Goal: Task Accomplishment & Management: Manage account settings

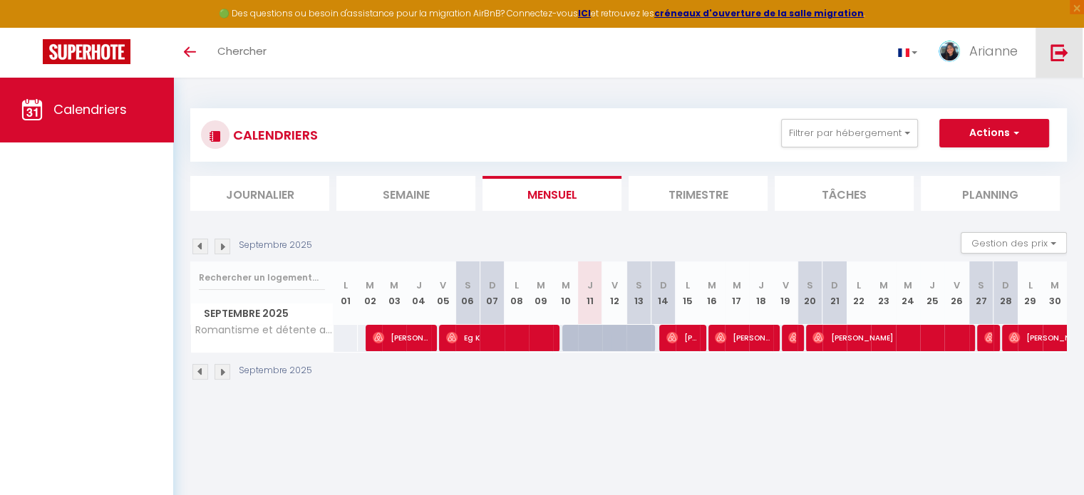
click at [1051, 41] on link at bounding box center [1058, 53] width 47 height 50
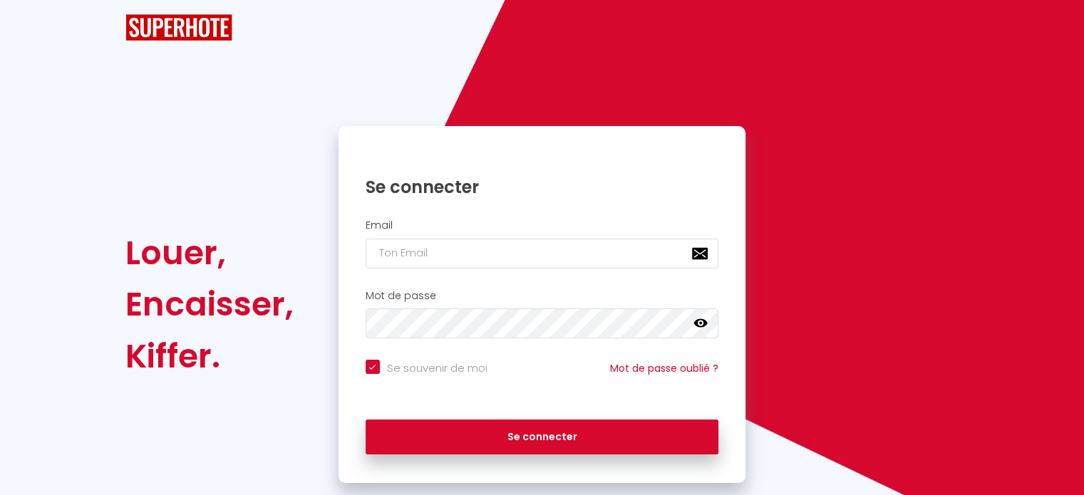
checkbox input "true"
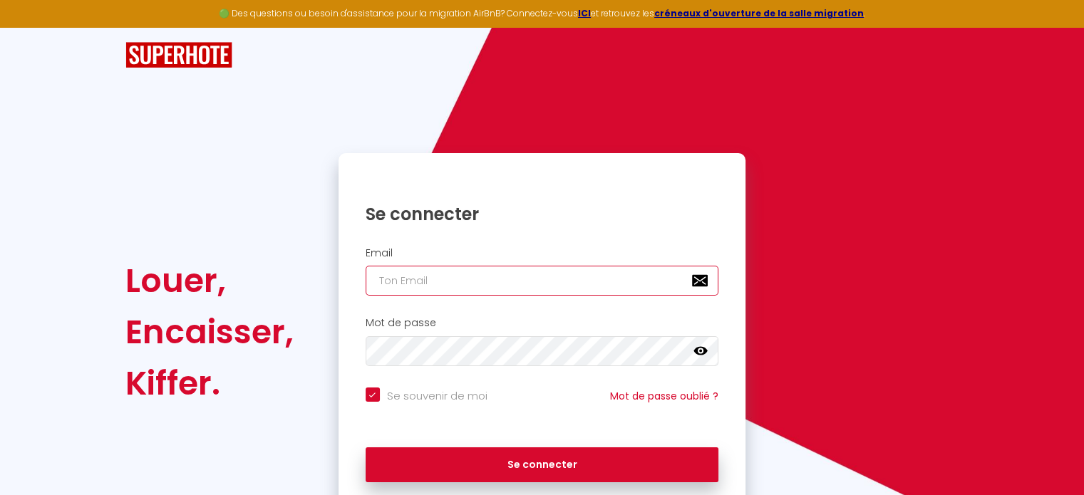
type input "[EMAIL_ADDRESS][MEDICAL_DATA][DOMAIN_NAME]"
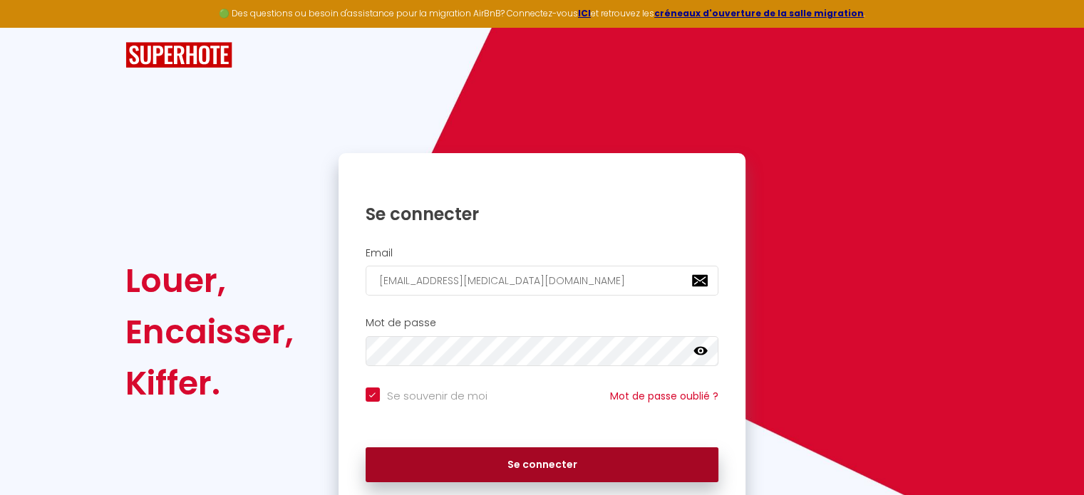
click at [474, 459] on button "Se connecter" at bounding box center [541, 465] width 353 height 36
checkbox input "true"
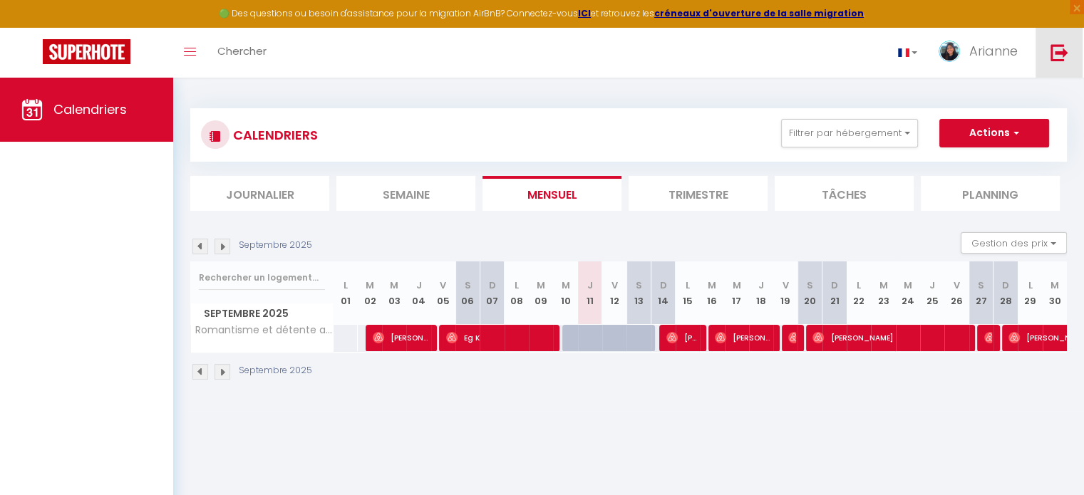
click at [1069, 46] on link at bounding box center [1058, 53] width 47 height 50
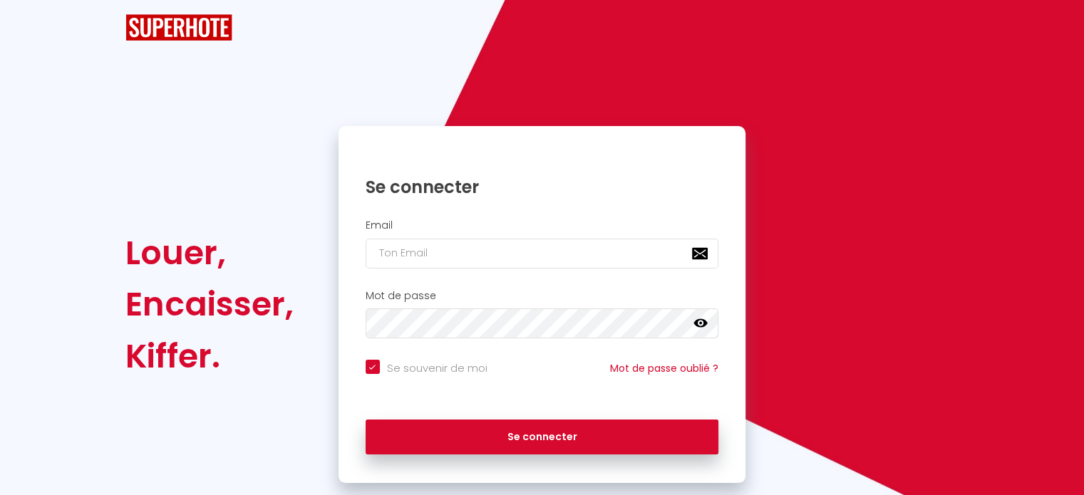
checkbox input "true"
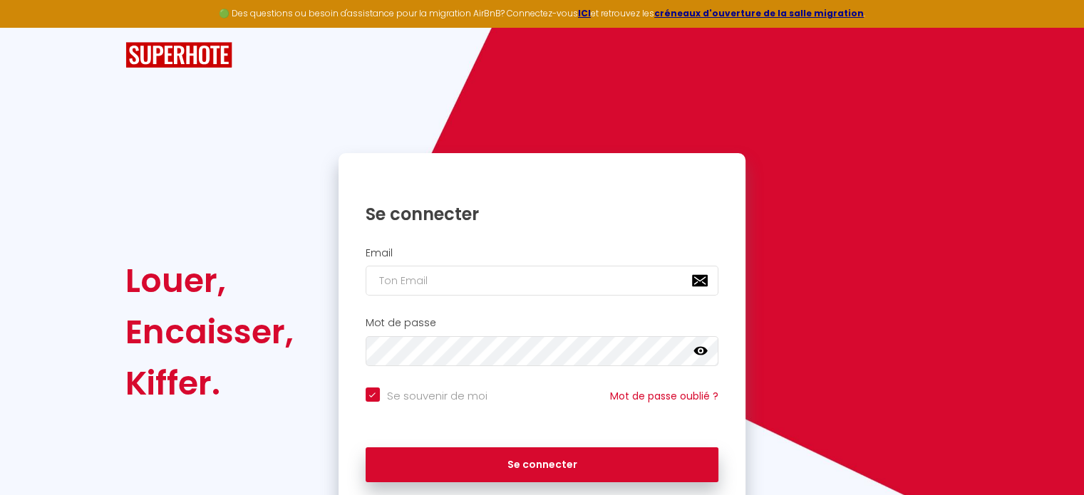
type input "[EMAIL_ADDRESS][MEDICAL_DATA][DOMAIN_NAME]"
checkbox input "true"
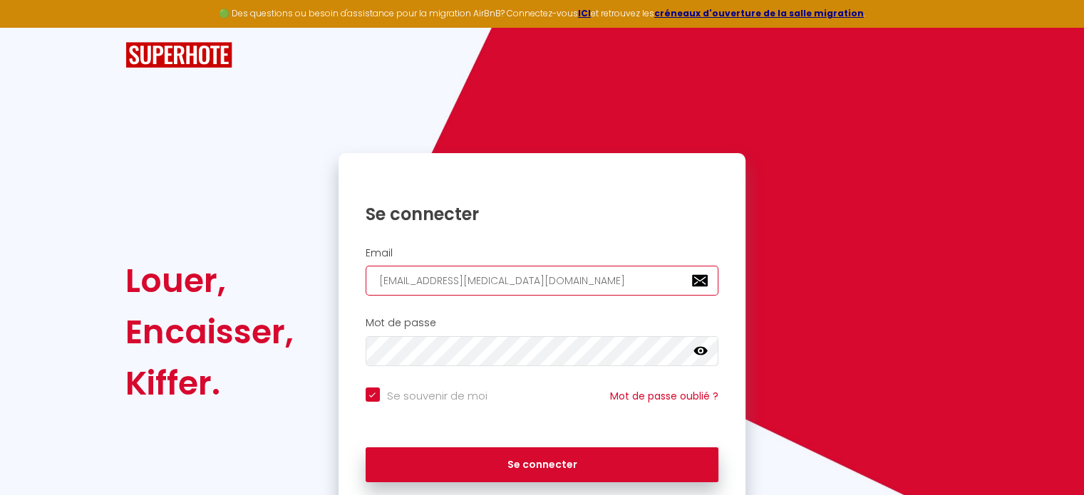
click at [460, 279] on input "[EMAIL_ADDRESS][MEDICAL_DATA][DOMAIN_NAME]" at bounding box center [541, 281] width 353 height 30
type input "[EMAIL_ADDRESS][MEDICAL_DATA][DOMAIN_NAME]"
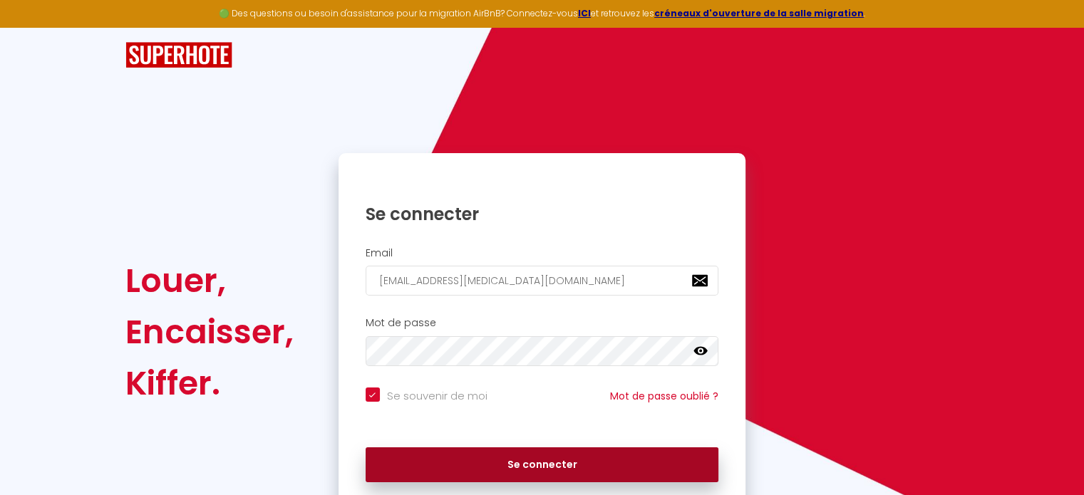
click at [489, 457] on button "Se connecter" at bounding box center [541, 465] width 353 height 36
checkbox input "true"
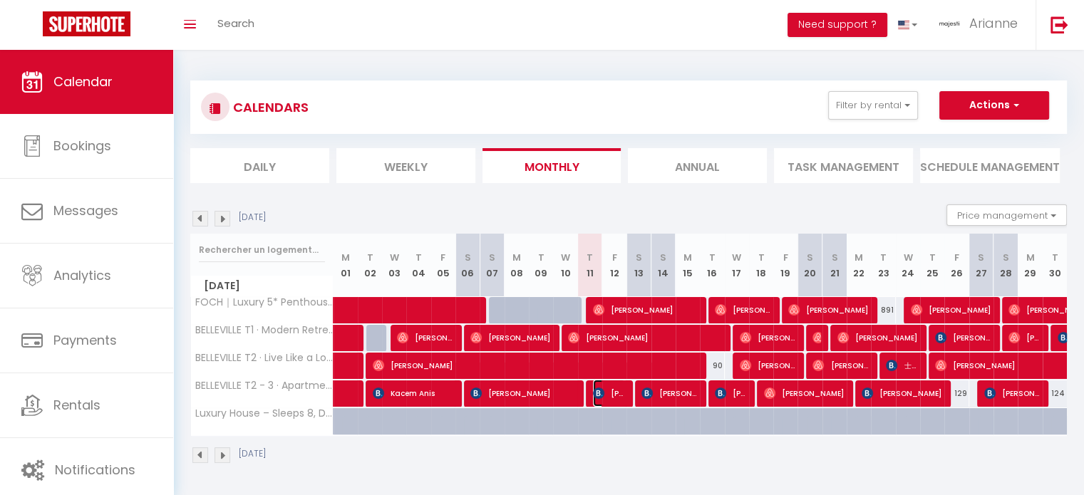
click at [613, 392] on span "[PERSON_NAME]" at bounding box center [609, 393] width 32 height 27
select select "OK"
select select "KO"
select select "0"
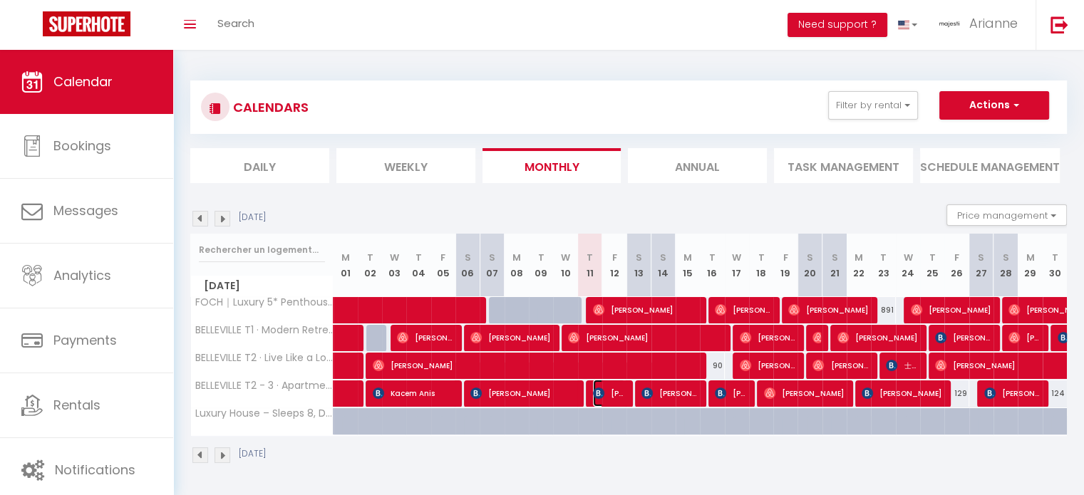
select select "1"
select select
